Goal: Communication & Community: Share content

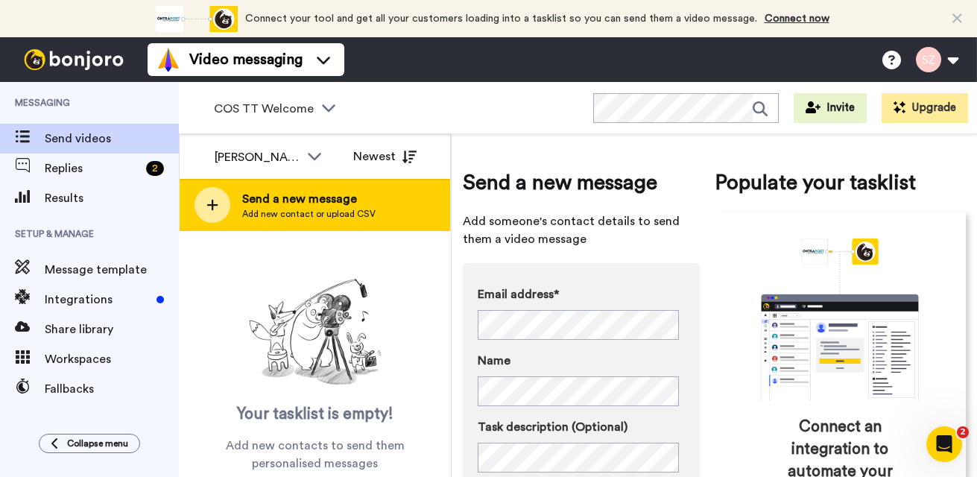
click at [269, 194] on span "Send a new message" at bounding box center [308, 199] width 133 height 18
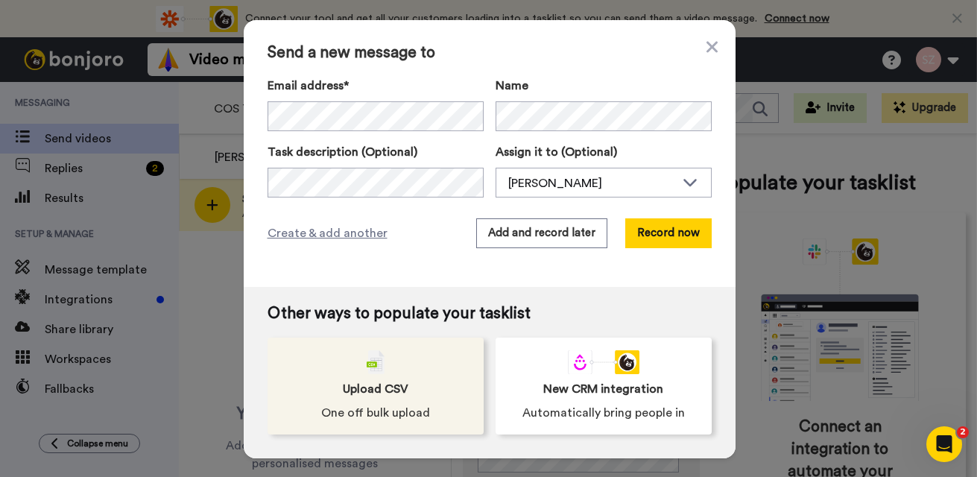
click at [394, 358] on div "Upload CSV One off bulk upload" at bounding box center [376, 386] width 216 height 97
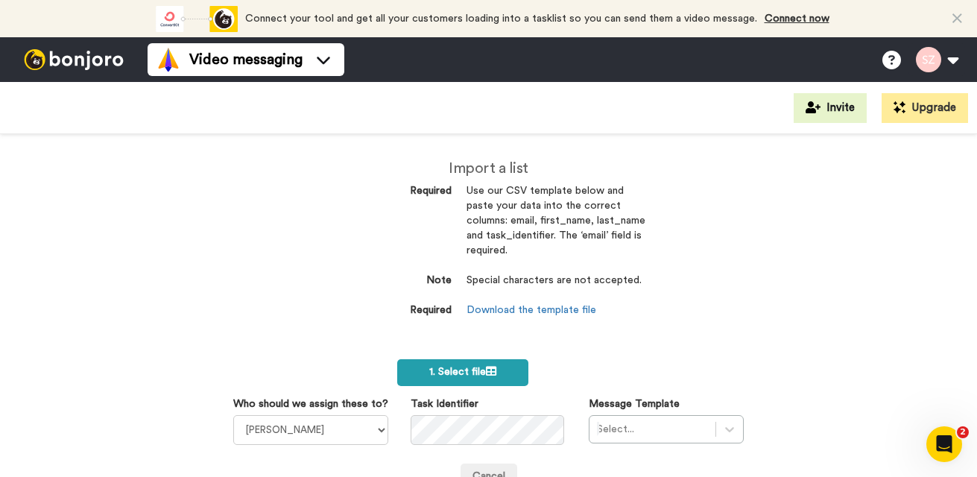
click at [454, 365] on label "1. Select file" at bounding box center [462, 372] width 131 height 27
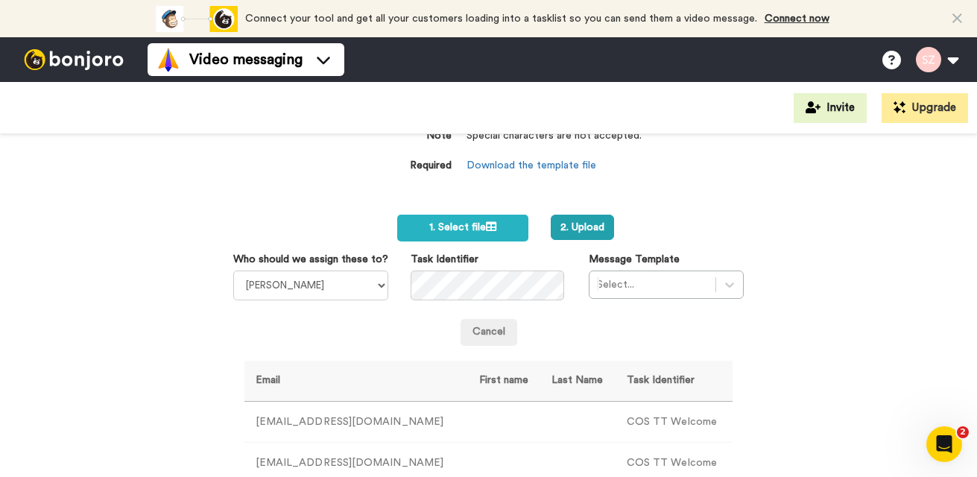
scroll to position [300, 0]
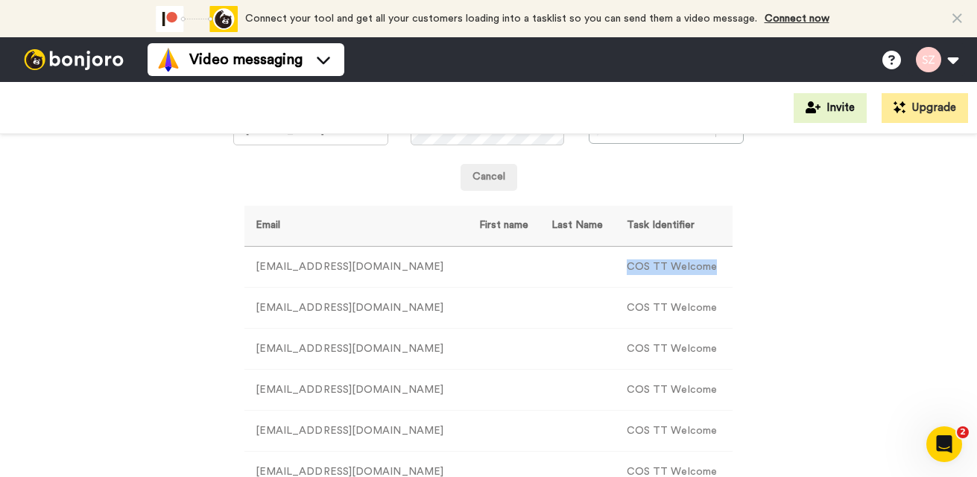
drag, startPoint x: 605, startPoint y: 268, endPoint x: 690, endPoint y: 269, distance: 85.7
click at [690, 269] on td "COS TT Welcome" at bounding box center [674, 267] width 117 height 41
copy td "COS TT Welcome"
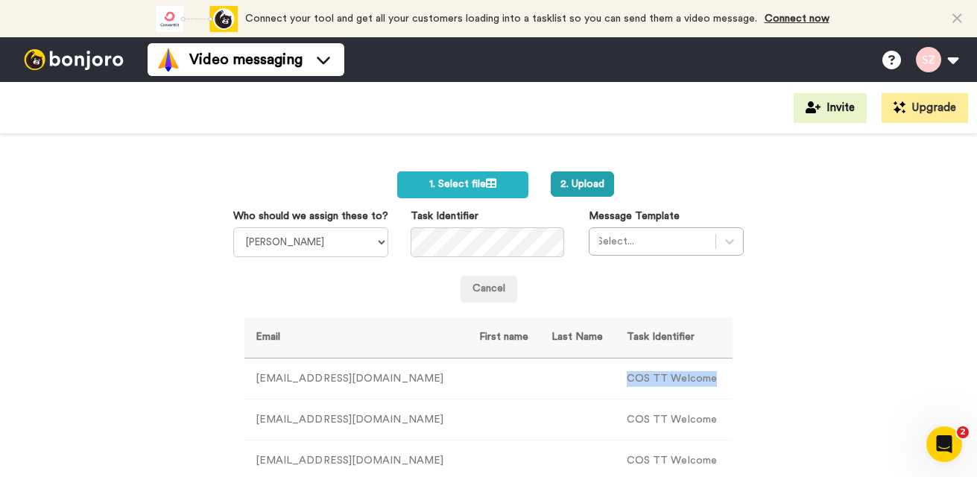
scroll to position [186, 0]
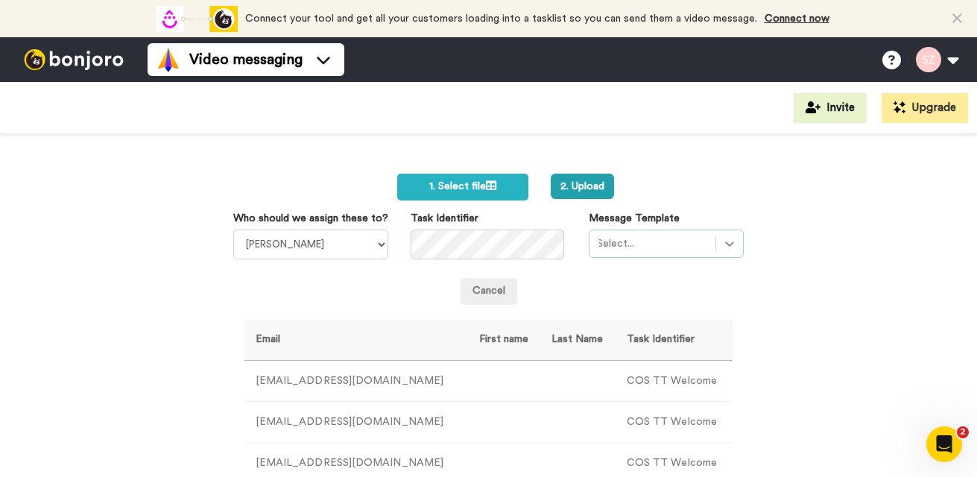
click at [722, 240] on icon at bounding box center [729, 243] width 15 height 15
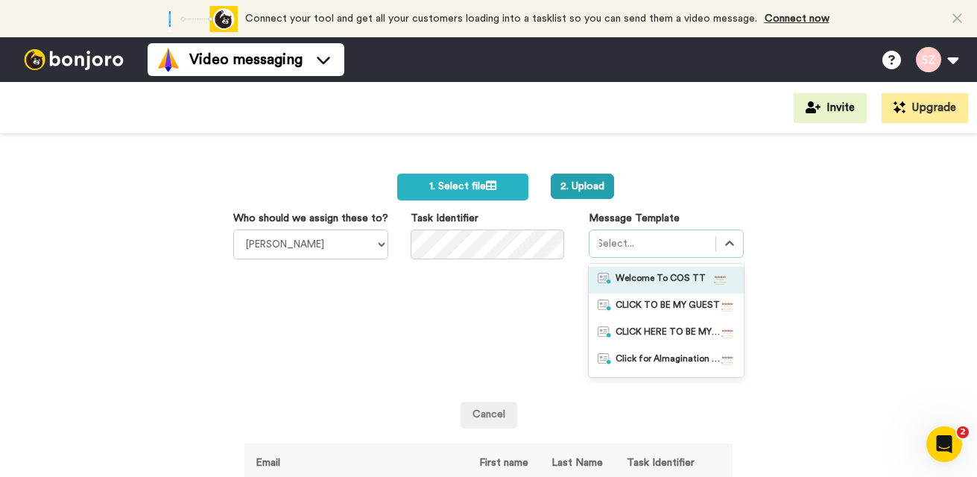
click at [706, 275] on div at bounding box center [721, 280] width 30 height 15
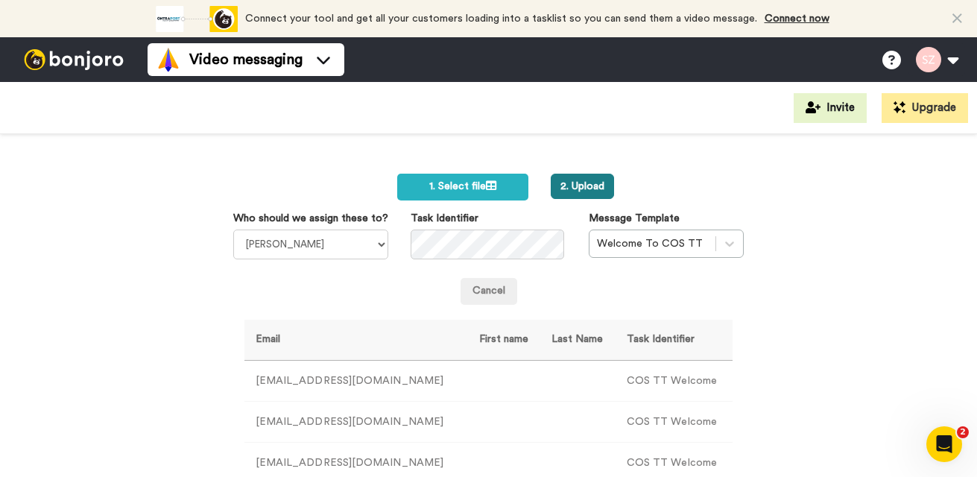
click at [577, 189] on button "2. Upload" at bounding box center [582, 186] width 63 height 25
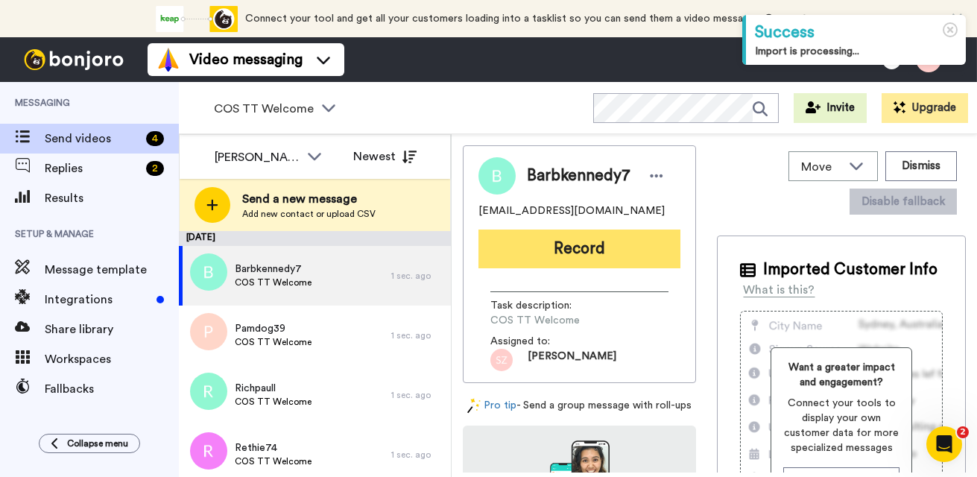
click at [593, 247] on button "Record" at bounding box center [580, 249] width 202 height 39
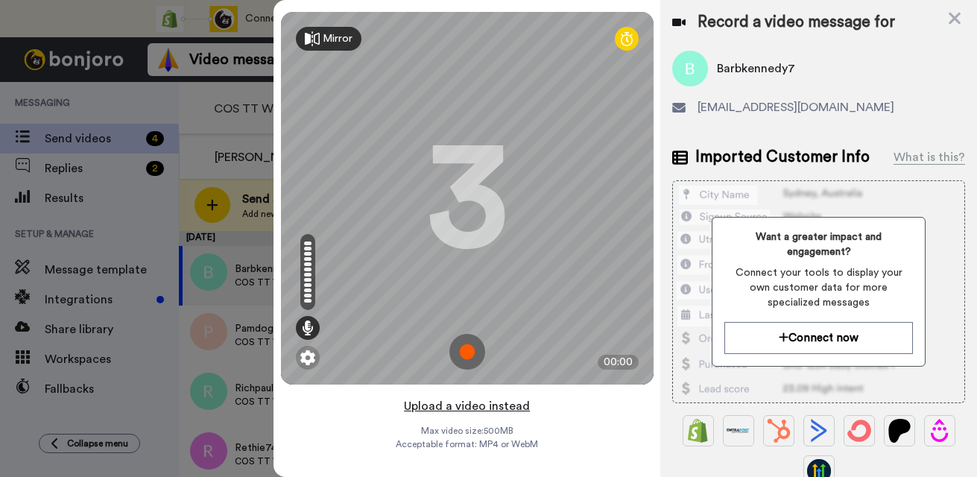
click at [482, 406] on button "Upload a video instead" at bounding box center [467, 406] width 135 height 19
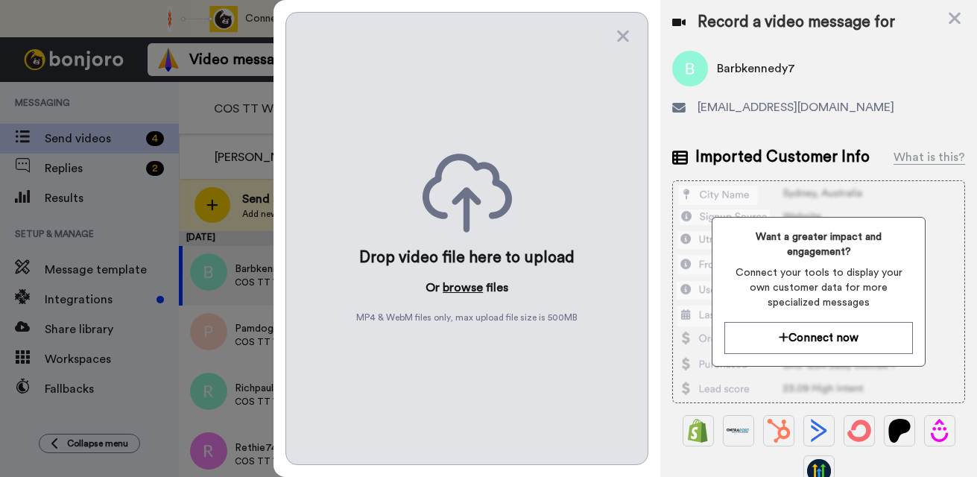
click at [465, 290] on button "browse" at bounding box center [463, 288] width 40 height 18
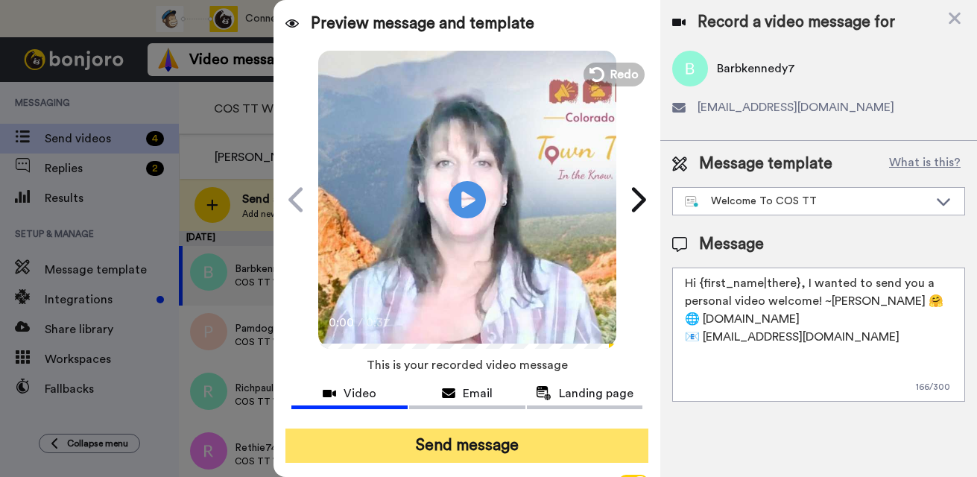
click at [502, 441] on button "Send message" at bounding box center [467, 446] width 363 height 34
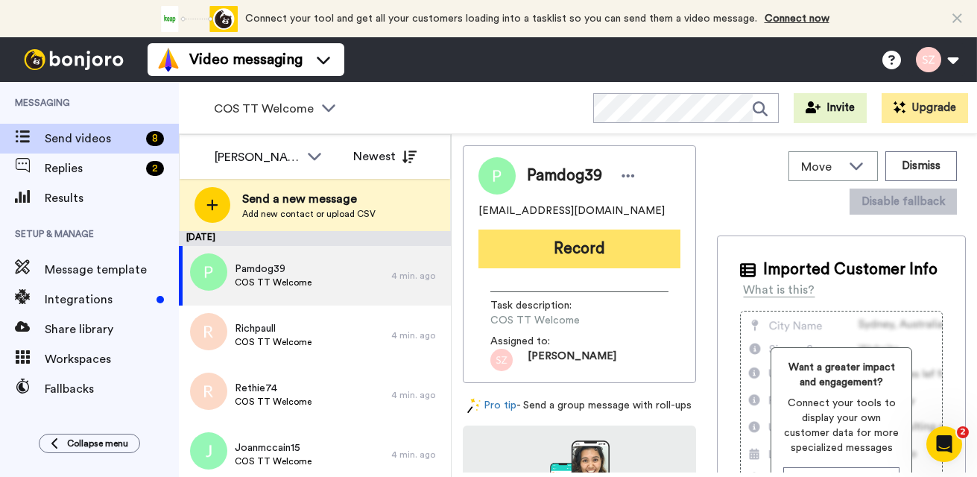
click at [564, 247] on button "Record" at bounding box center [580, 249] width 202 height 39
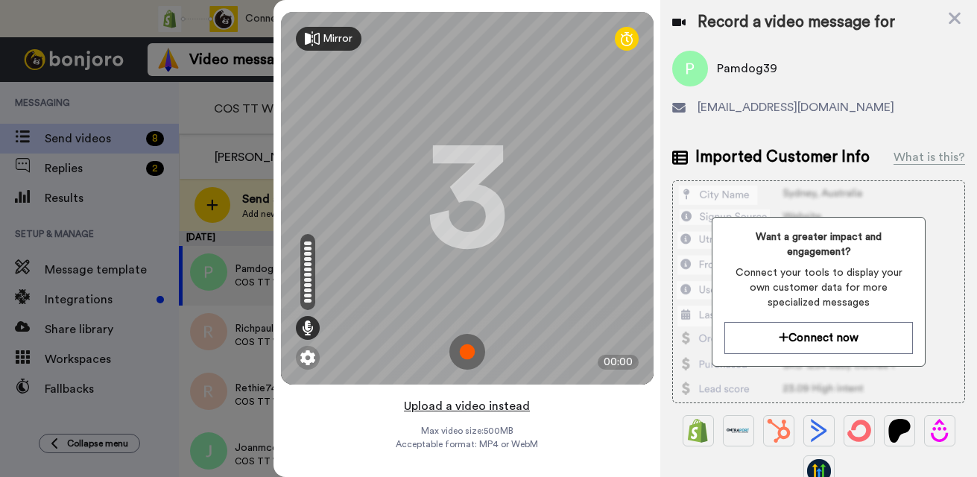
click at [482, 404] on button "Upload a video instead" at bounding box center [467, 406] width 135 height 19
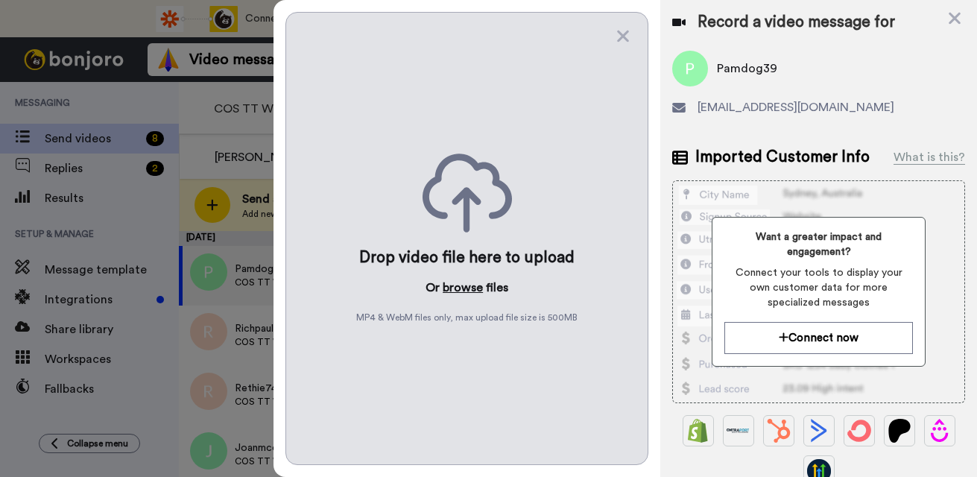
click at [456, 288] on button "browse" at bounding box center [463, 288] width 40 height 18
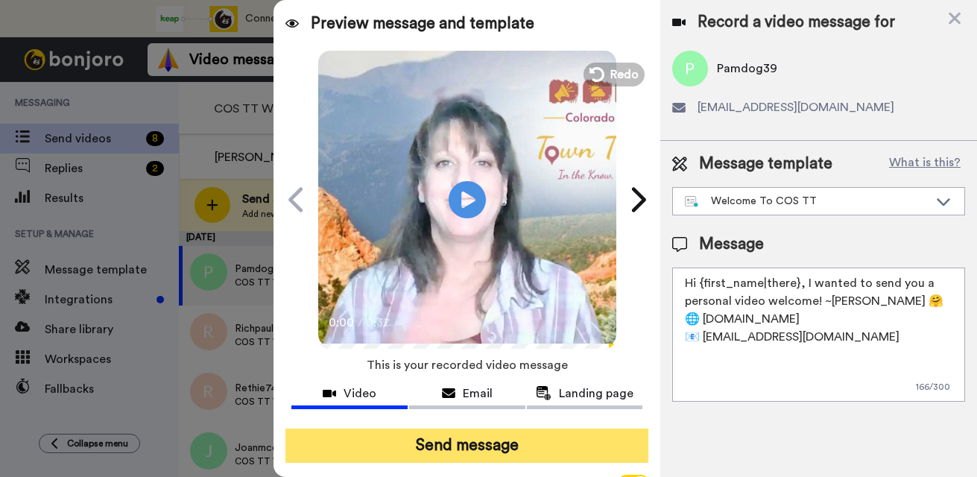
click at [475, 441] on button "Send message" at bounding box center [467, 446] width 363 height 34
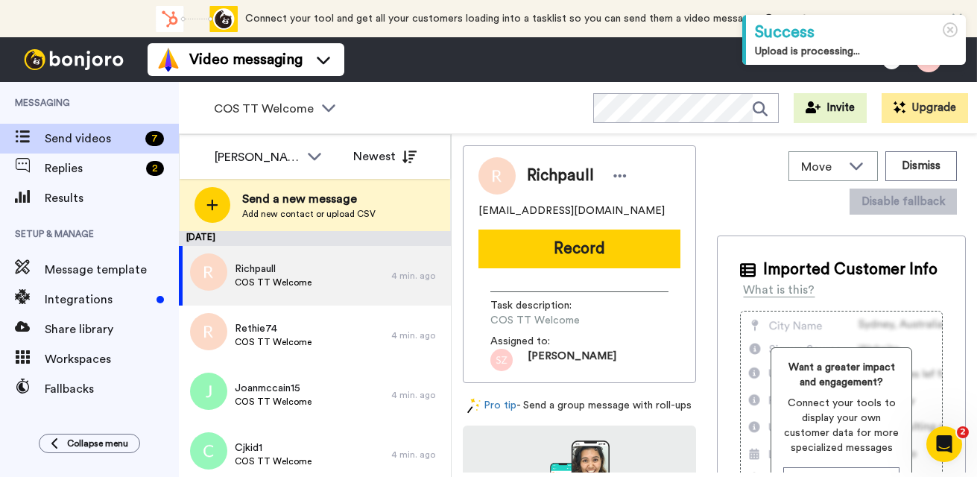
click at [551, 245] on button "Record" at bounding box center [580, 249] width 202 height 39
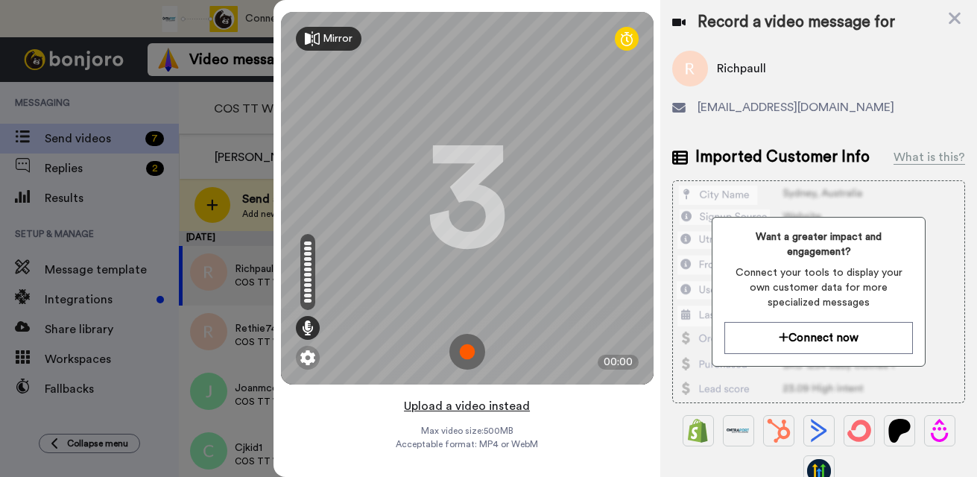
click at [465, 408] on button "Upload a video instead" at bounding box center [467, 406] width 135 height 19
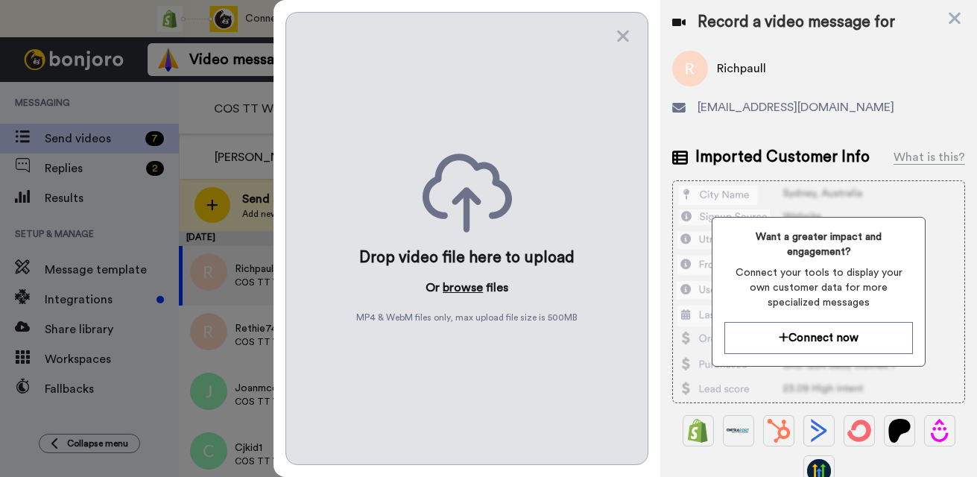
click at [460, 291] on button "browse" at bounding box center [463, 288] width 40 height 18
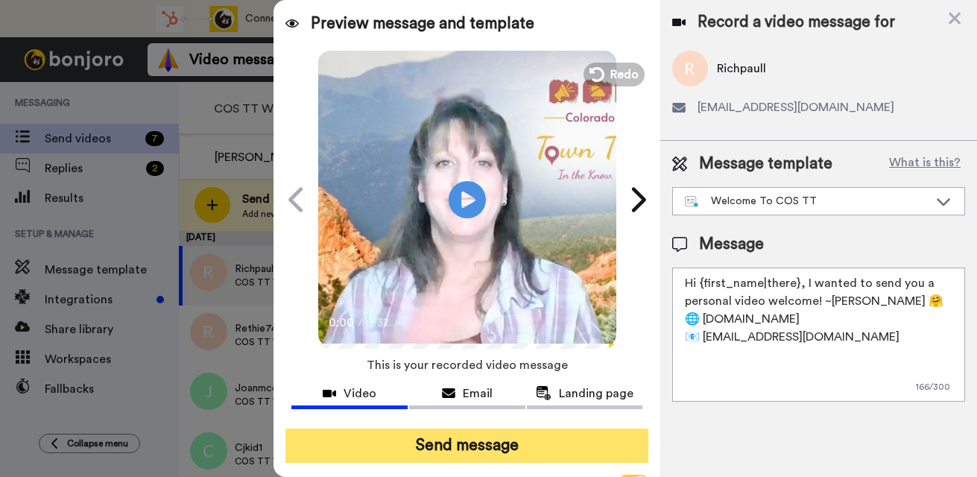
click at [462, 441] on button "Send message" at bounding box center [467, 446] width 363 height 34
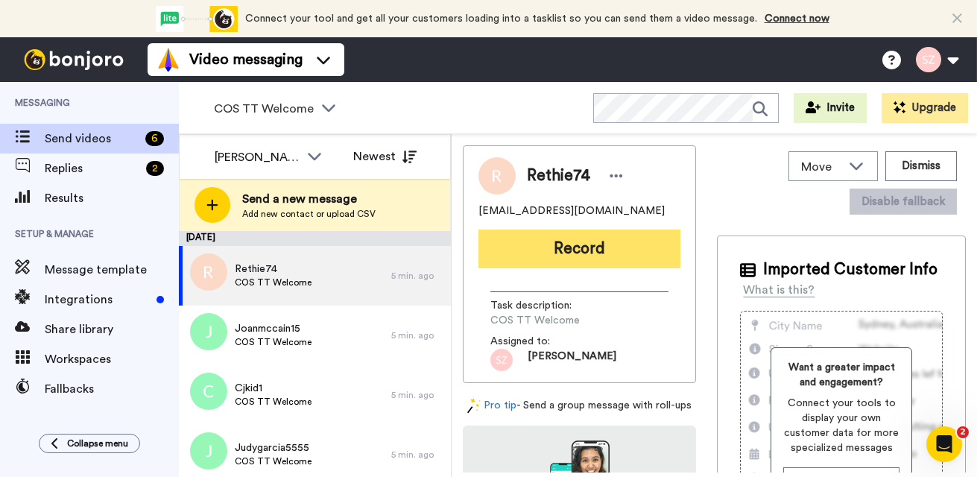
click at [561, 256] on button "Record" at bounding box center [580, 249] width 202 height 39
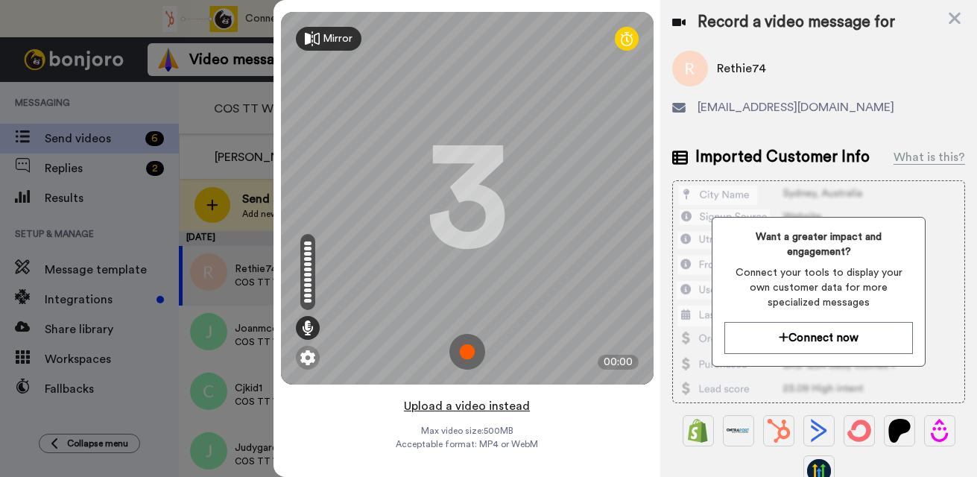
click at [494, 409] on button "Upload a video instead" at bounding box center [467, 406] width 135 height 19
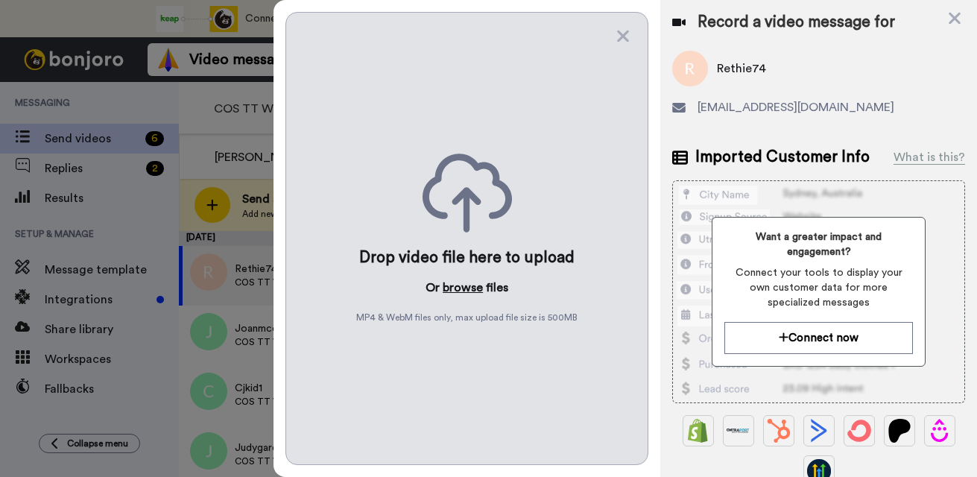
click at [462, 290] on button "browse" at bounding box center [463, 288] width 40 height 18
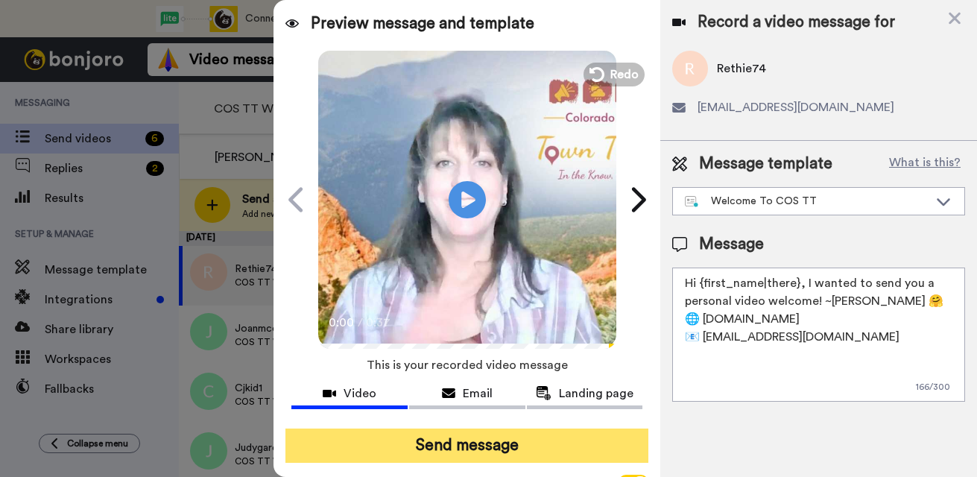
click at [461, 441] on button "Send message" at bounding box center [467, 446] width 363 height 34
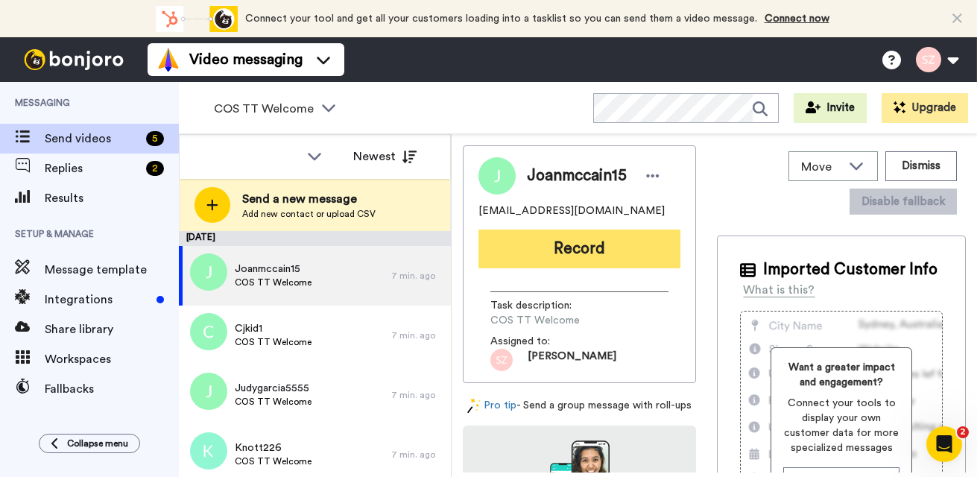
click at [590, 257] on button "Record" at bounding box center [580, 249] width 202 height 39
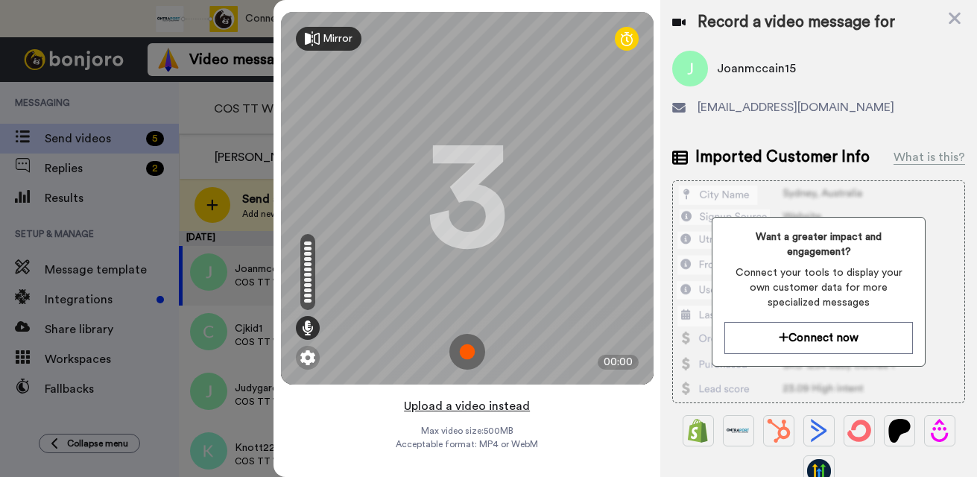
click at [467, 408] on button "Upload a video instead" at bounding box center [467, 406] width 135 height 19
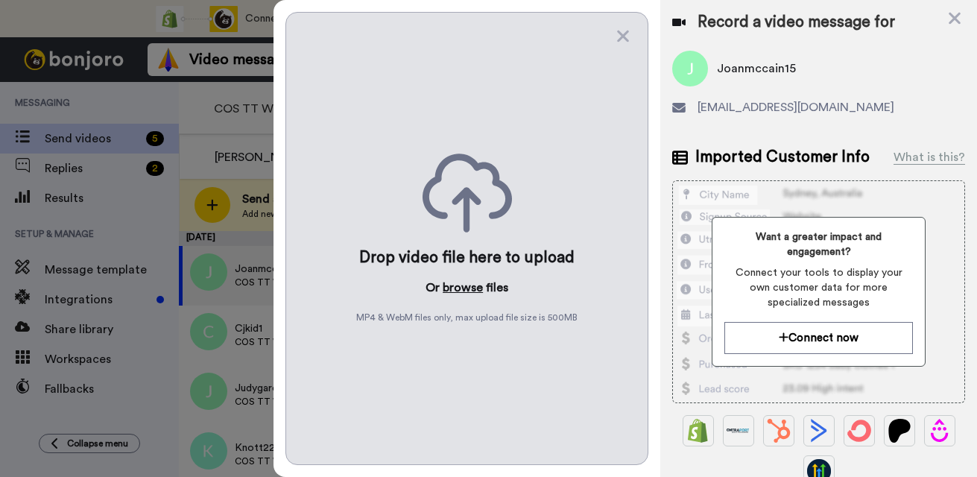
click at [464, 288] on button "browse" at bounding box center [463, 288] width 40 height 18
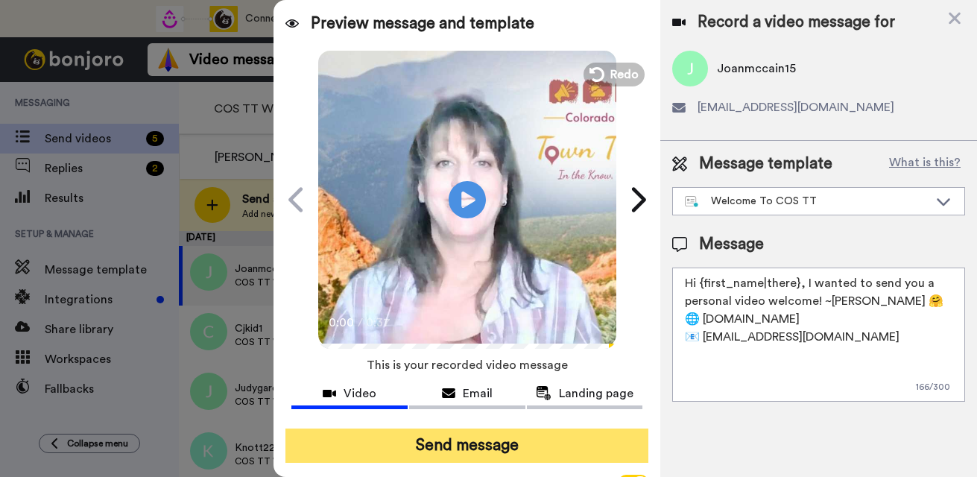
click at [527, 440] on button "Send message" at bounding box center [467, 446] width 363 height 34
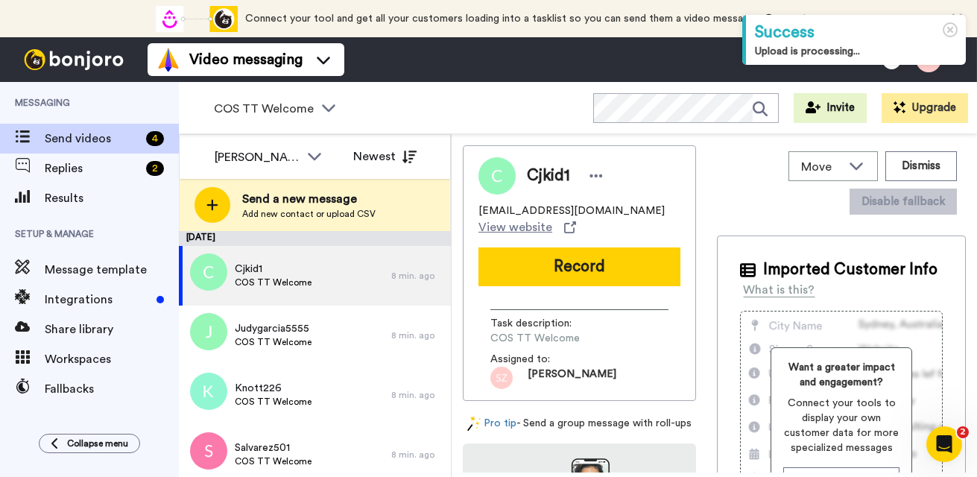
click at [577, 257] on button "Record" at bounding box center [580, 267] width 202 height 39
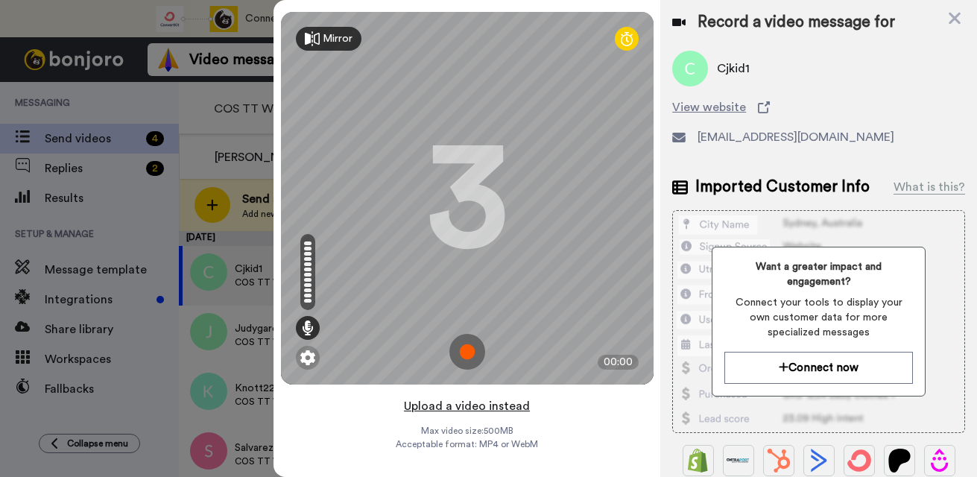
click at [456, 406] on button "Upload a video instead" at bounding box center [467, 406] width 135 height 19
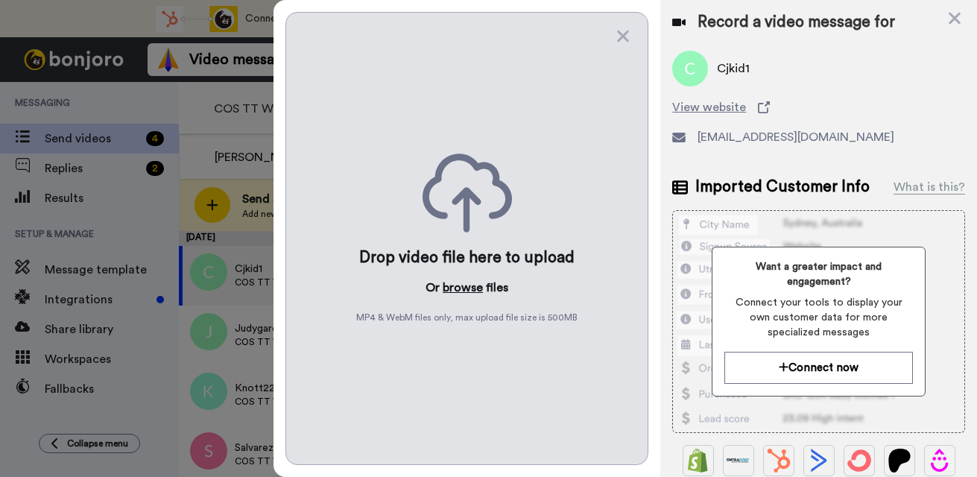
click at [458, 288] on button "browse" at bounding box center [463, 288] width 40 height 18
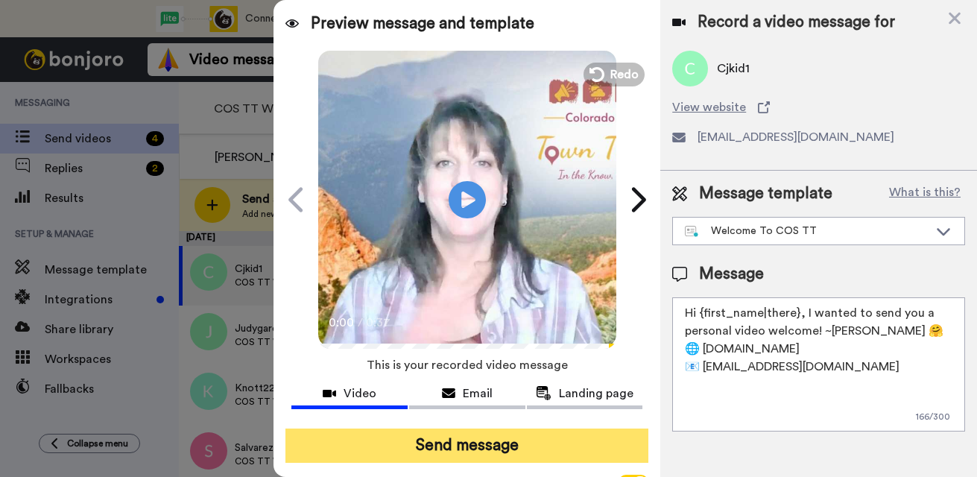
click at [438, 435] on button "Send message" at bounding box center [467, 446] width 363 height 34
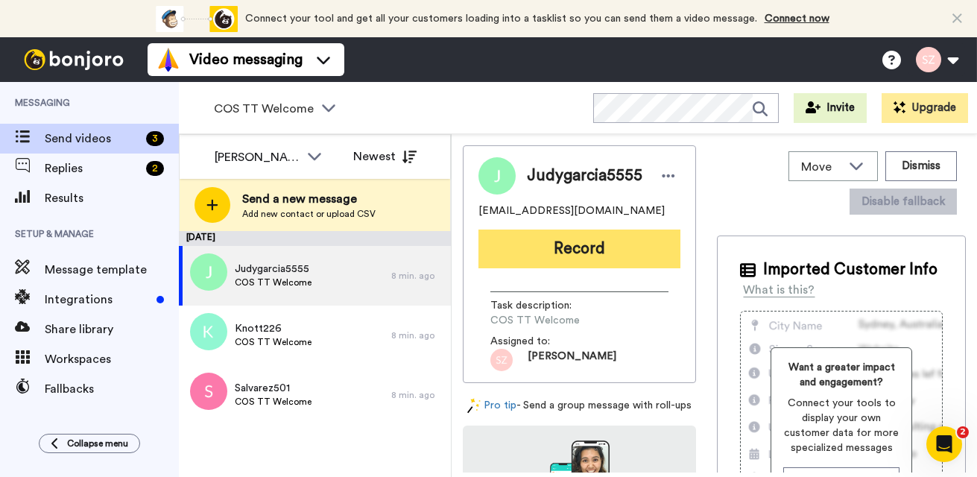
click at [555, 249] on button "Record" at bounding box center [580, 249] width 202 height 39
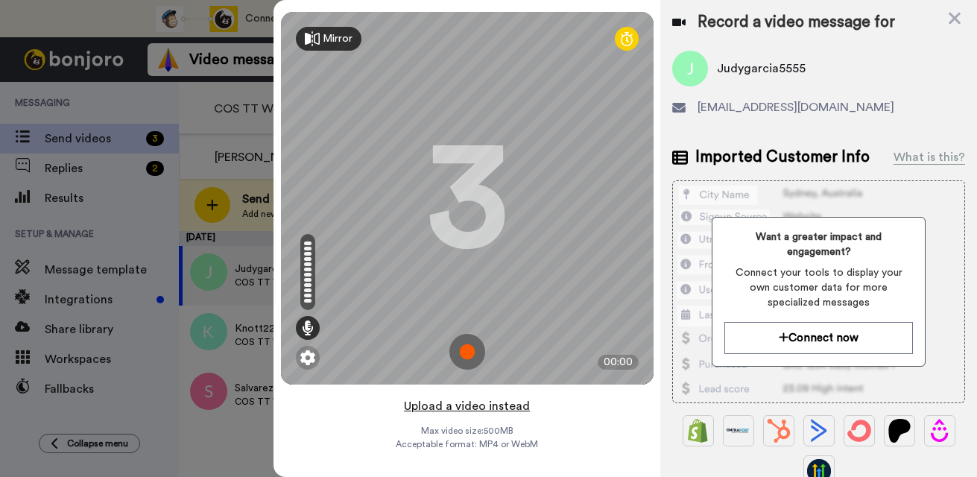
click at [496, 402] on button "Upload a video instead" at bounding box center [467, 406] width 135 height 19
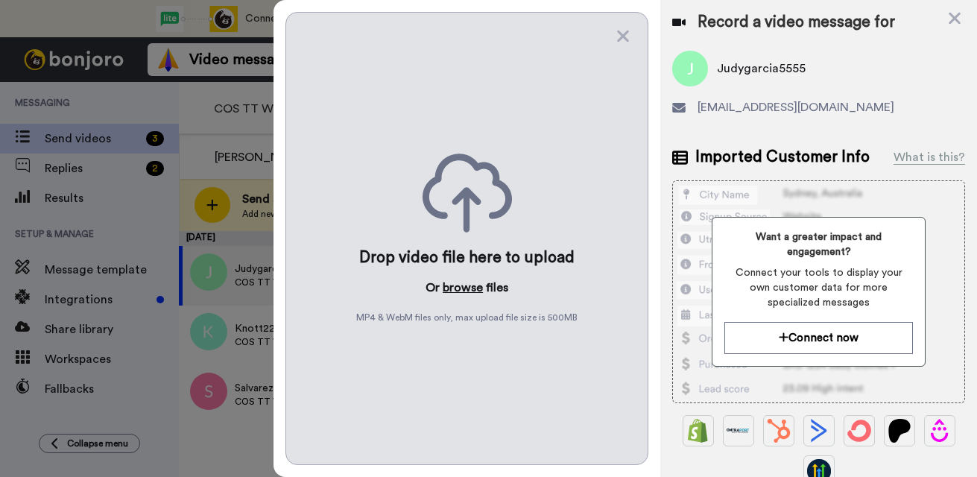
click at [464, 289] on button "browse" at bounding box center [463, 288] width 40 height 18
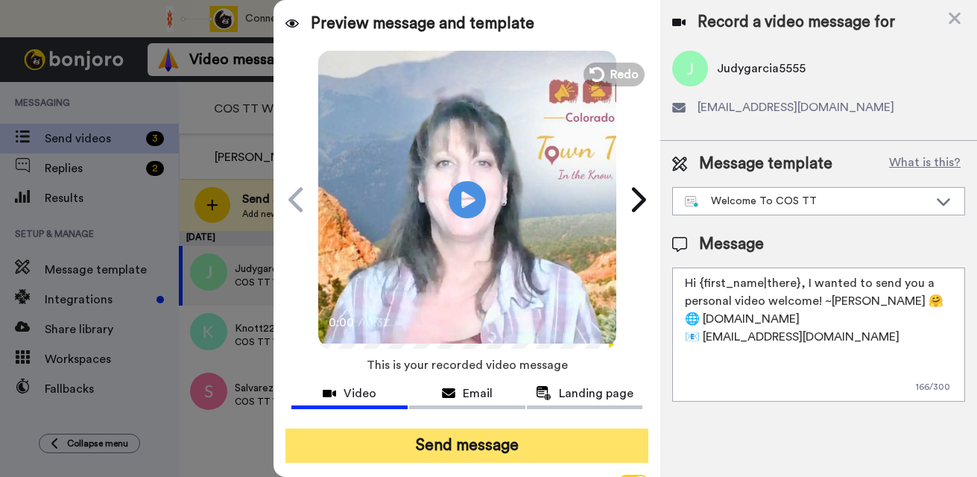
click at [465, 439] on button "Send message" at bounding box center [467, 446] width 363 height 34
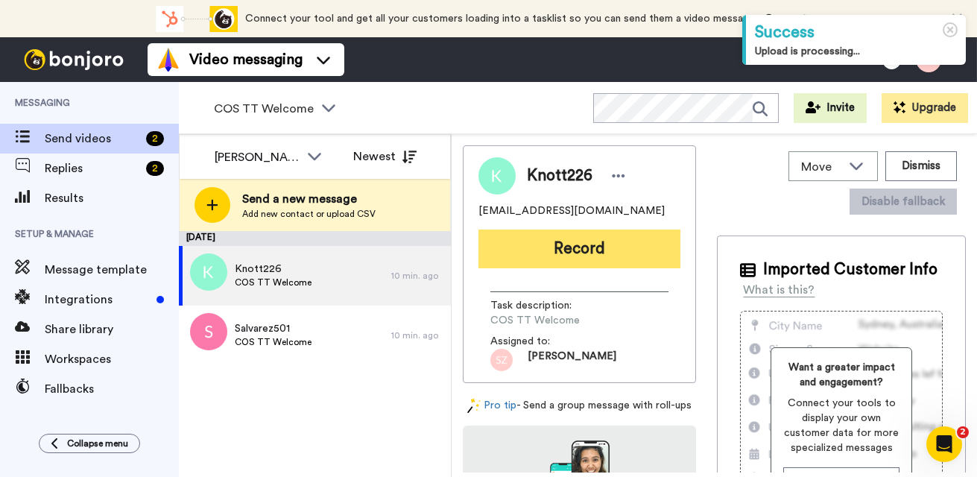
click at [528, 253] on button "Record" at bounding box center [580, 249] width 202 height 39
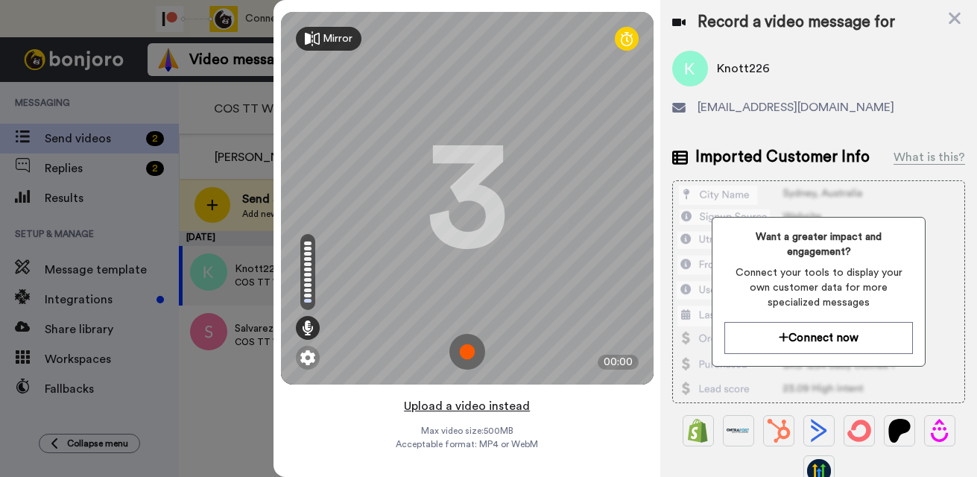
click at [438, 403] on button "Upload a video instead" at bounding box center [467, 406] width 135 height 19
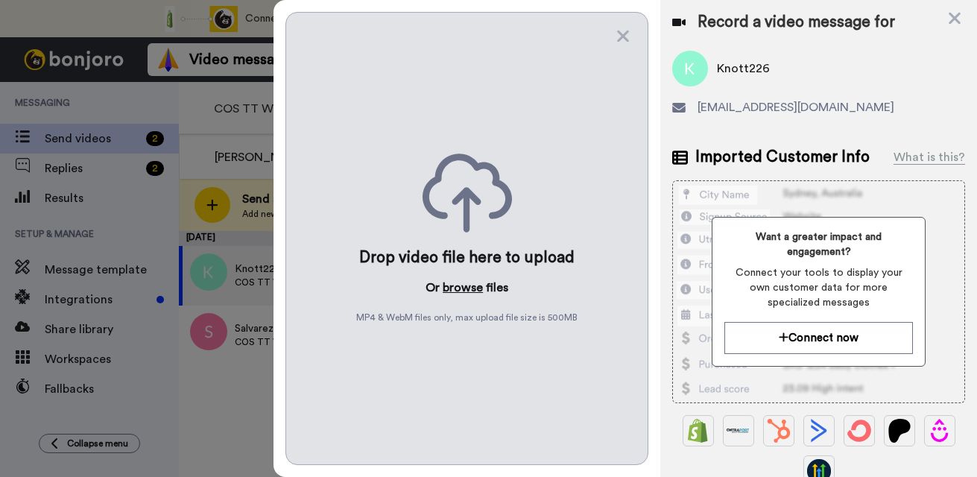
click at [461, 287] on button "browse" at bounding box center [463, 288] width 40 height 18
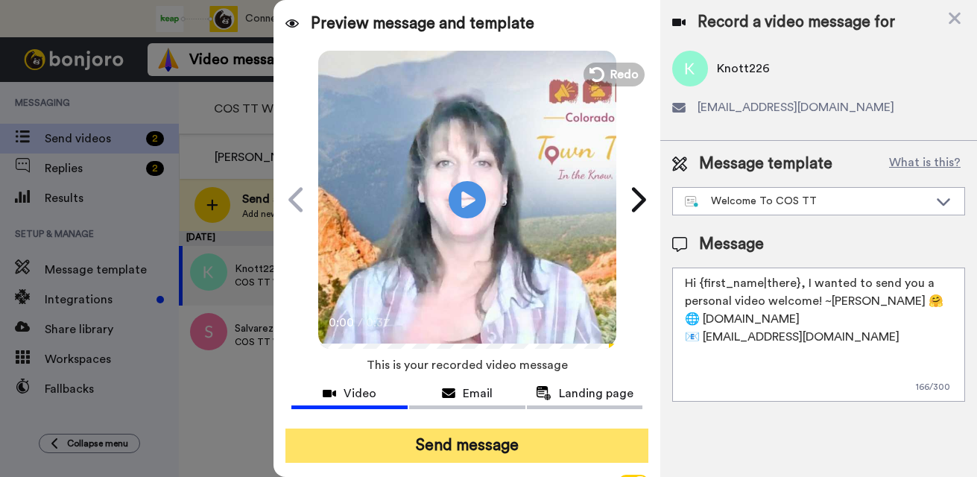
click at [479, 440] on button "Send message" at bounding box center [467, 446] width 363 height 34
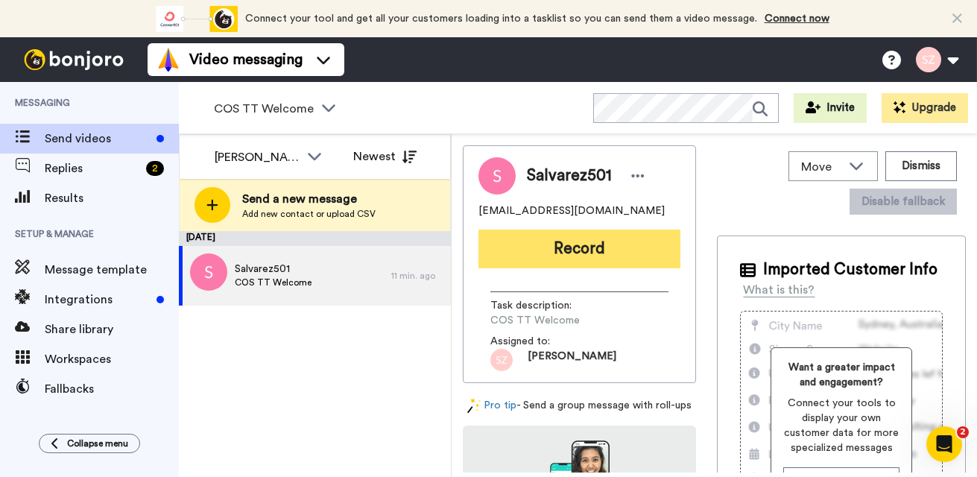
click at [579, 249] on button "Record" at bounding box center [580, 249] width 202 height 39
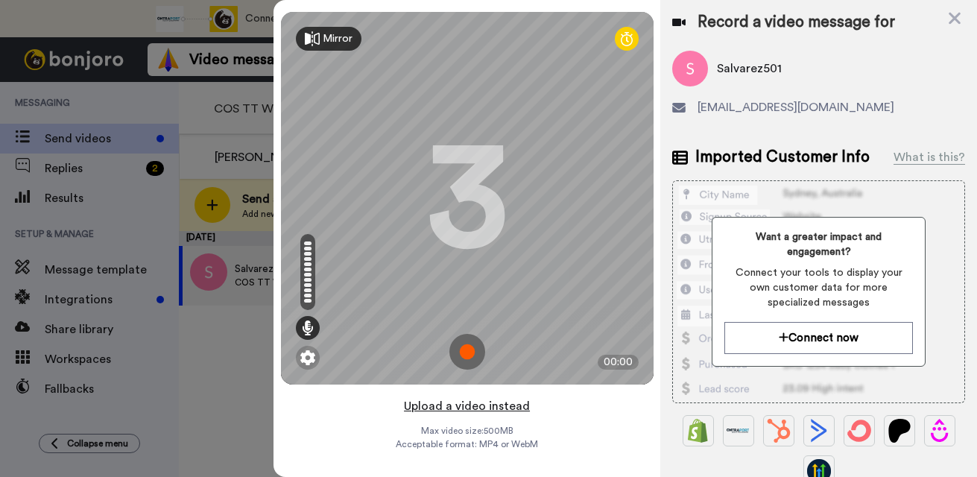
click at [496, 408] on button "Upload a video instead" at bounding box center [467, 406] width 135 height 19
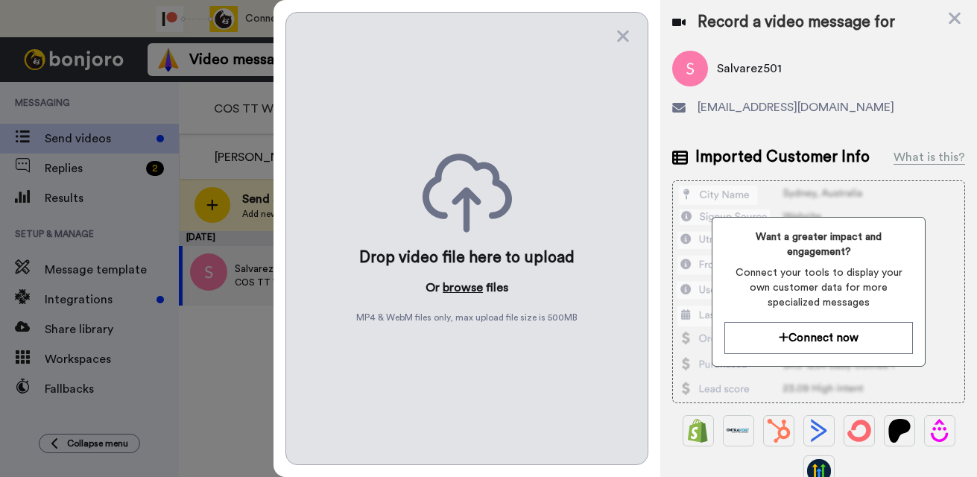
click at [467, 292] on button "browse" at bounding box center [463, 288] width 40 height 18
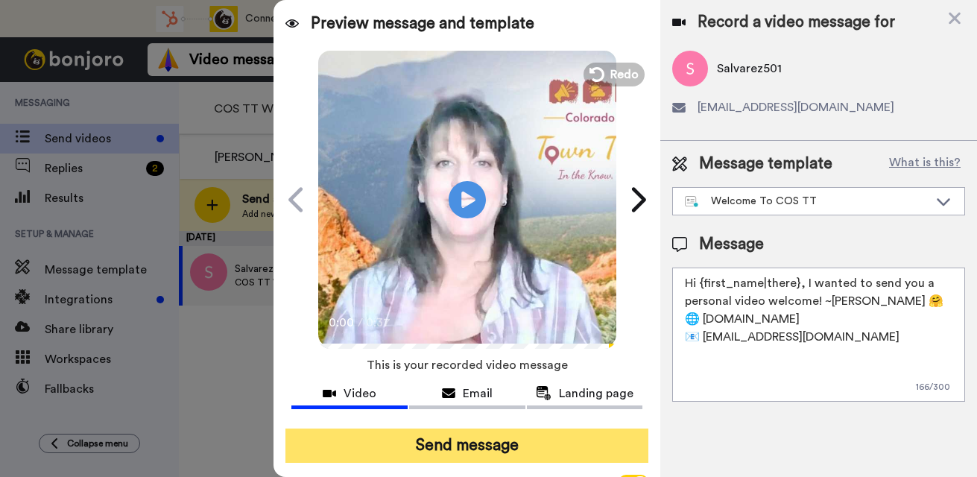
click at [455, 437] on button "Send message" at bounding box center [467, 446] width 363 height 34
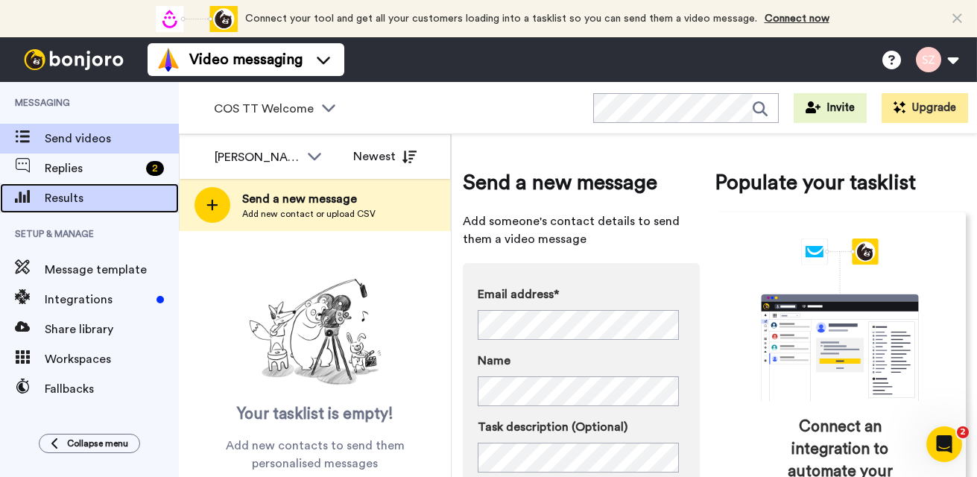
click at [90, 196] on span "Results" at bounding box center [112, 198] width 134 height 18
